Goal: Task Accomplishment & Management: Manage account settings

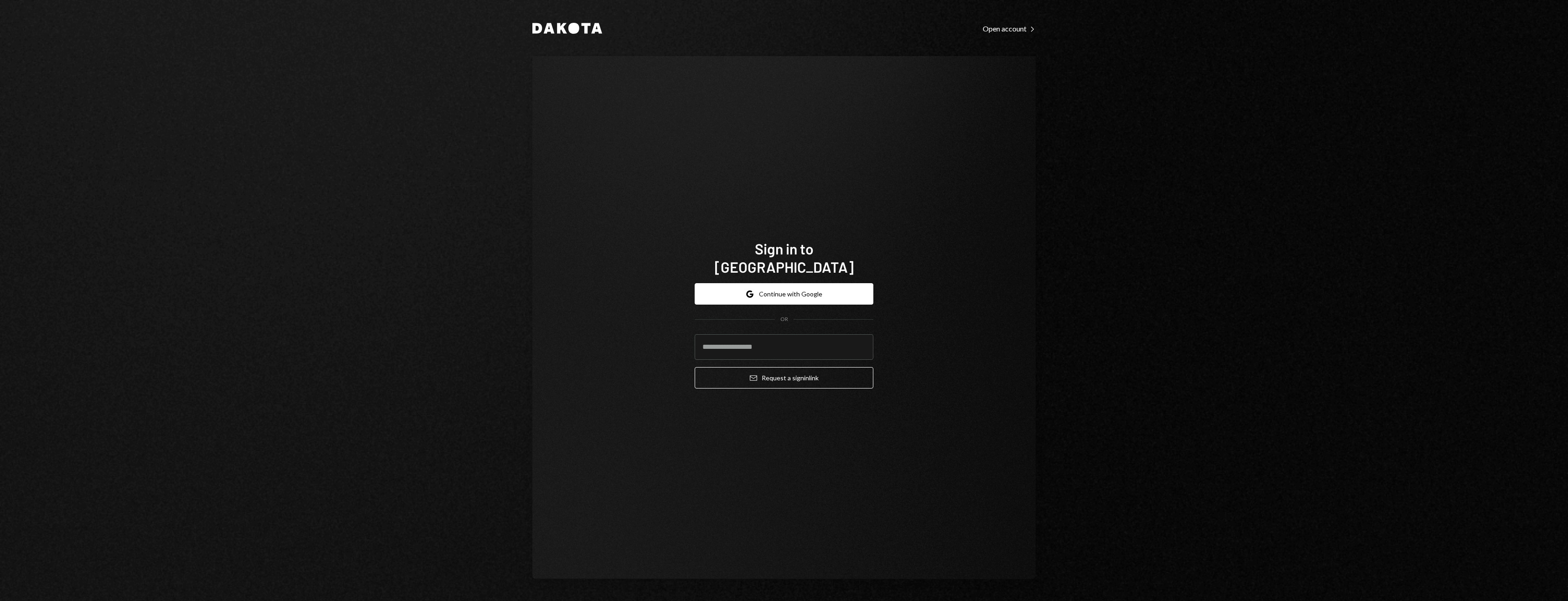
click at [803, 296] on form "Google Continue with Google OR Email Request a sign in link" at bounding box center [784, 336] width 179 height 105
click at [810, 287] on button "Google Continue with Google" at bounding box center [784, 294] width 179 height 22
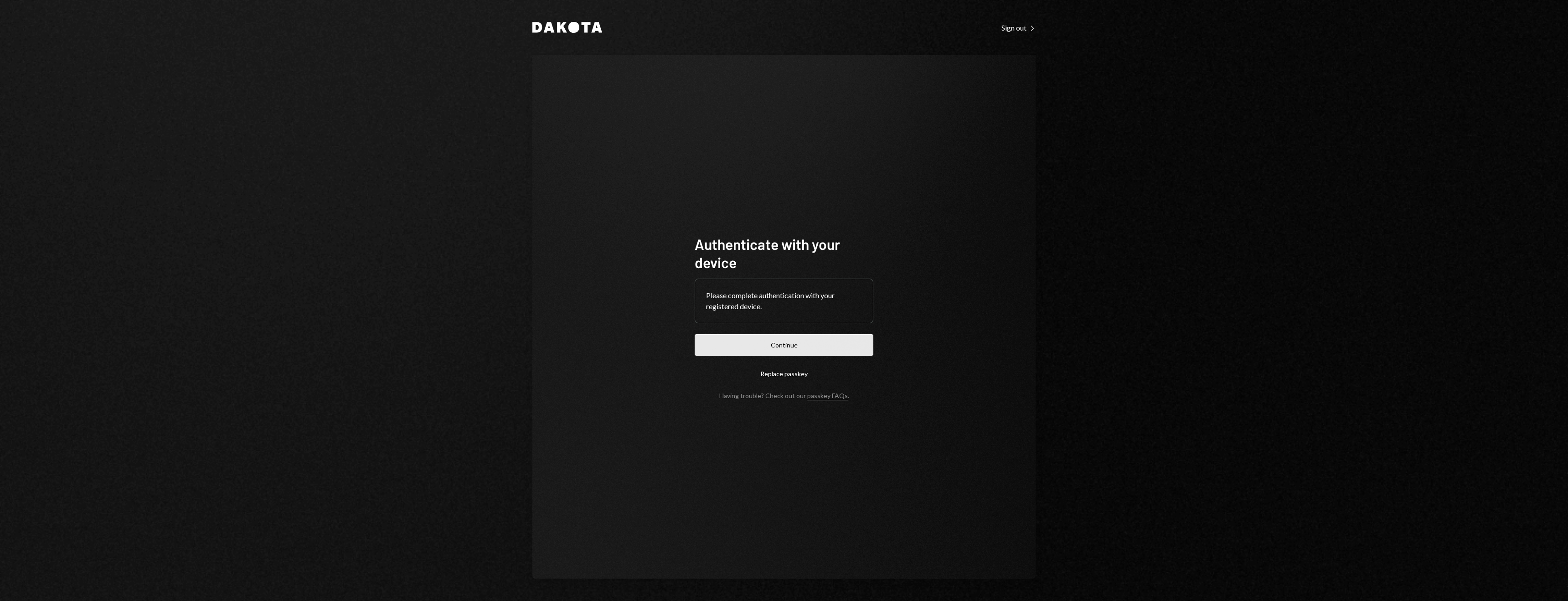
click at [829, 345] on button "Continue" at bounding box center [784, 345] width 179 height 22
